Goal: Task Accomplishment & Management: Manage account settings

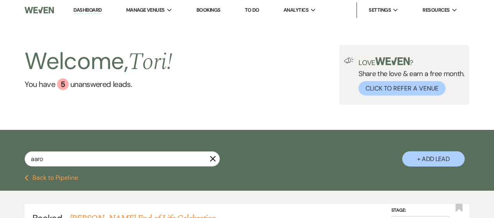
select select "8"
select select "10"
select select "8"
select select "4"
select select "8"
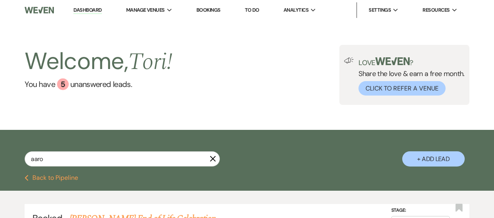
select select "8"
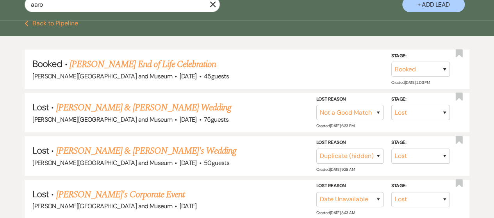
drag, startPoint x: 12, startPoint y: 6, endPoint x: 0, endPoint y: 6, distance: 12.1
type input "[PERSON_NAME]"
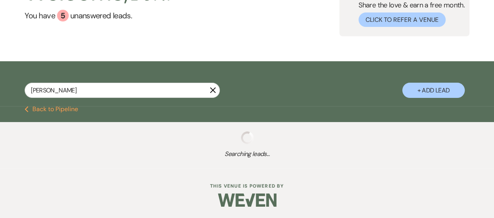
select select "8"
select select "5"
select select "8"
select select "4"
select select "8"
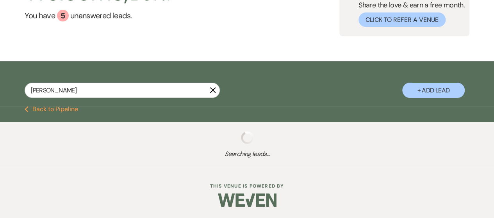
select select "5"
select select "8"
select select "6"
select select "8"
select select "4"
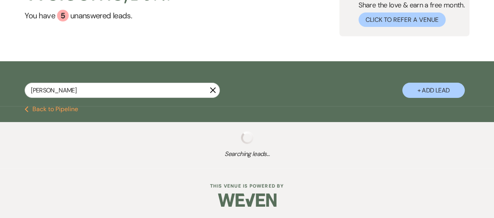
select select "8"
select select "4"
select select "8"
select select "4"
select select "8"
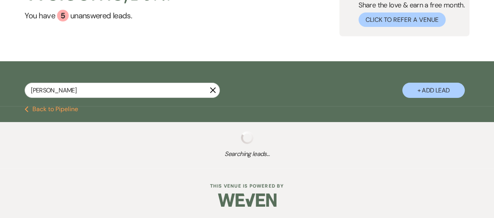
select select "4"
select select "8"
select select "10"
select select "8"
select select "1"
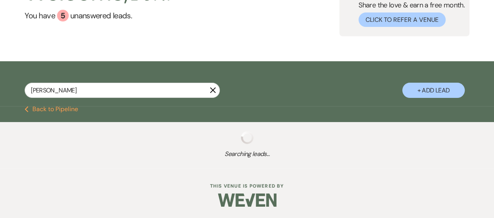
select select "8"
select select "2"
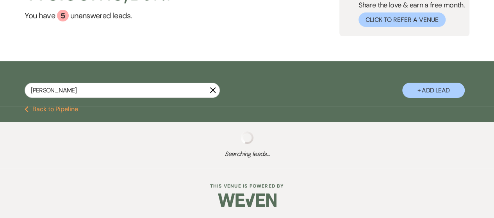
select select "8"
select select "2"
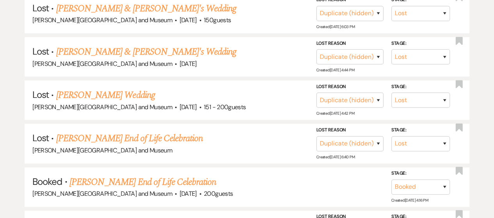
scroll to position [467, 0]
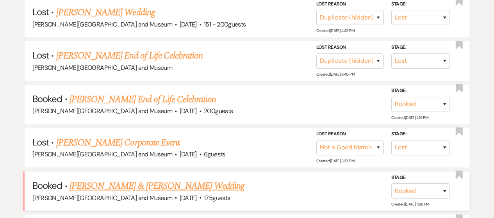
type input "[PERSON_NAME]"
click at [151, 179] on link "[PERSON_NAME] & [PERSON_NAME] Wedding" at bounding box center [156, 186] width 175 height 14
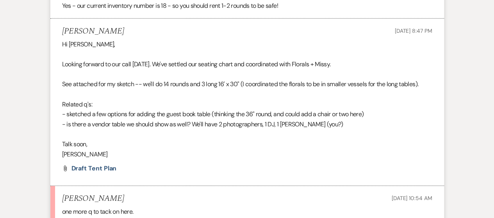
scroll to position [1015, 0]
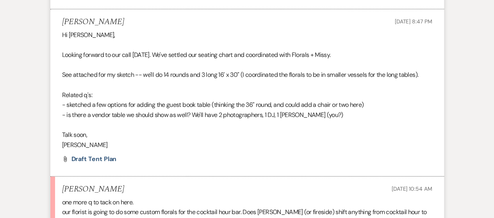
click at [88, 154] on li "[PERSON_NAME] [DATE] 8:47 PM Hi [PERSON_NAME], Looking forward to our call [DAT…" at bounding box center [246, 92] width 393 height 167
click at [86, 157] on span "Draft tent plan" at bounding box center [93, 159] width 45 height 8
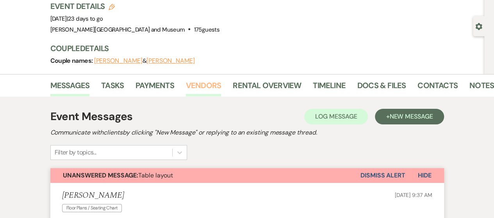
scroll to position [0, 0]
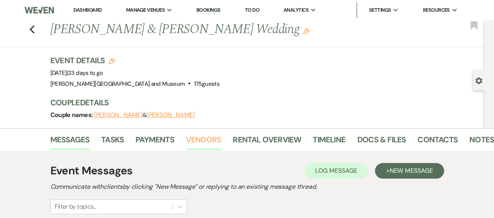
click at [198, 143] on link "Vendors" at bounding box center [203, 141] width 35 height 17
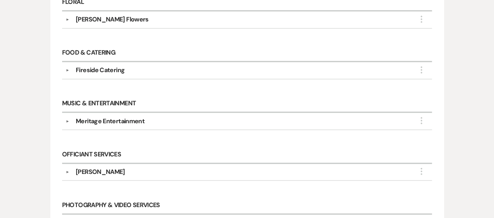
scroll to position [429, 0]
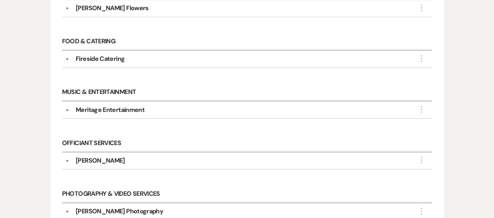
click at [71, 109] on div "Meritage Entertainment" at bounding box center [248, 109] width 359 height 9
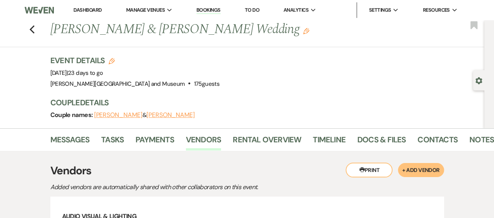
scroll to position [0, 0]
click at [151, 136] on link "Payments" at bounding box center [154, 141] width 39 height 17
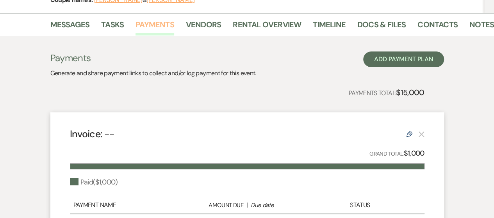
scroll to position [53, 0]
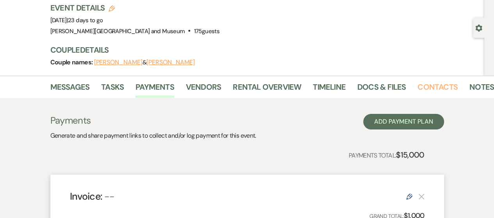
click at [438, 85] on link "Contacts" at bounding box center [437, 89] width 40 height 17
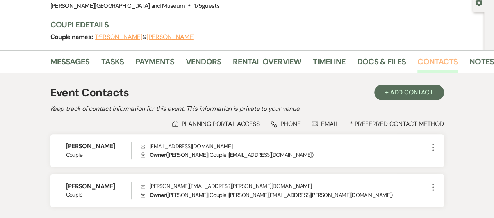
scroll to position [117, 0]
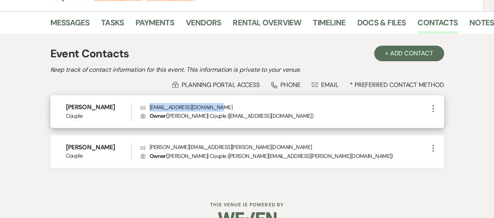
drag, startPoint x: 151, startPoint y: 107, endPoint x: 199, endPoint y: 109, distance: 48.4
click at [224, 106] on p "Envelope [EMAIL_ADDRESS][DOMAIN_NAME]" at bounding box center [285, 107] width 288 height 9
copy p "[EMAIL_ADDRESS][DOMAIN_NAME]"
